Goal: Download file/media

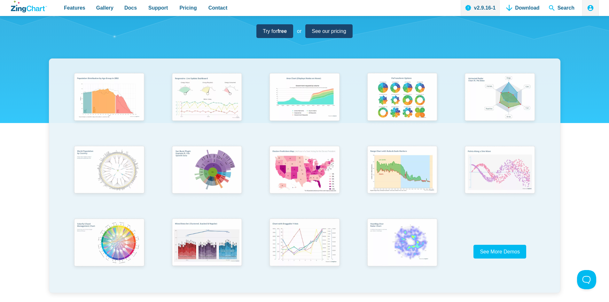
scroll to position [160, 0]
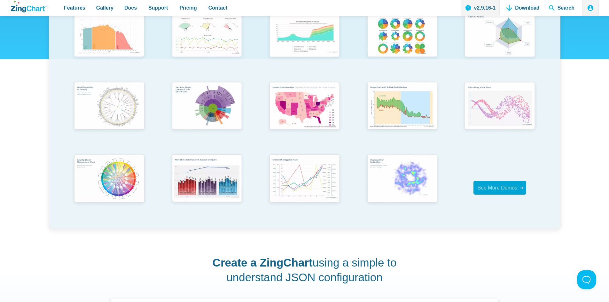
click at [495, 188] on span "See More Demos" at bounding box center [497, 187] width 40 height 5
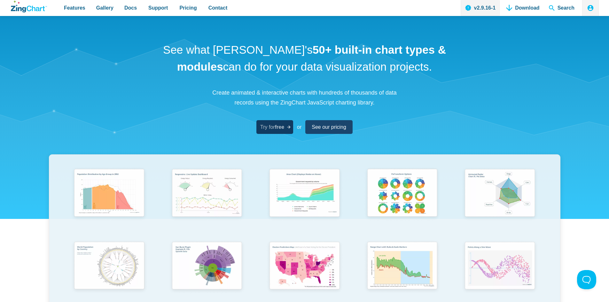
click at [281, 127] on strong "free" at bounding box center [279, 126] width 9 height 5
